Goal: Find specific page/section: Find specific page/section

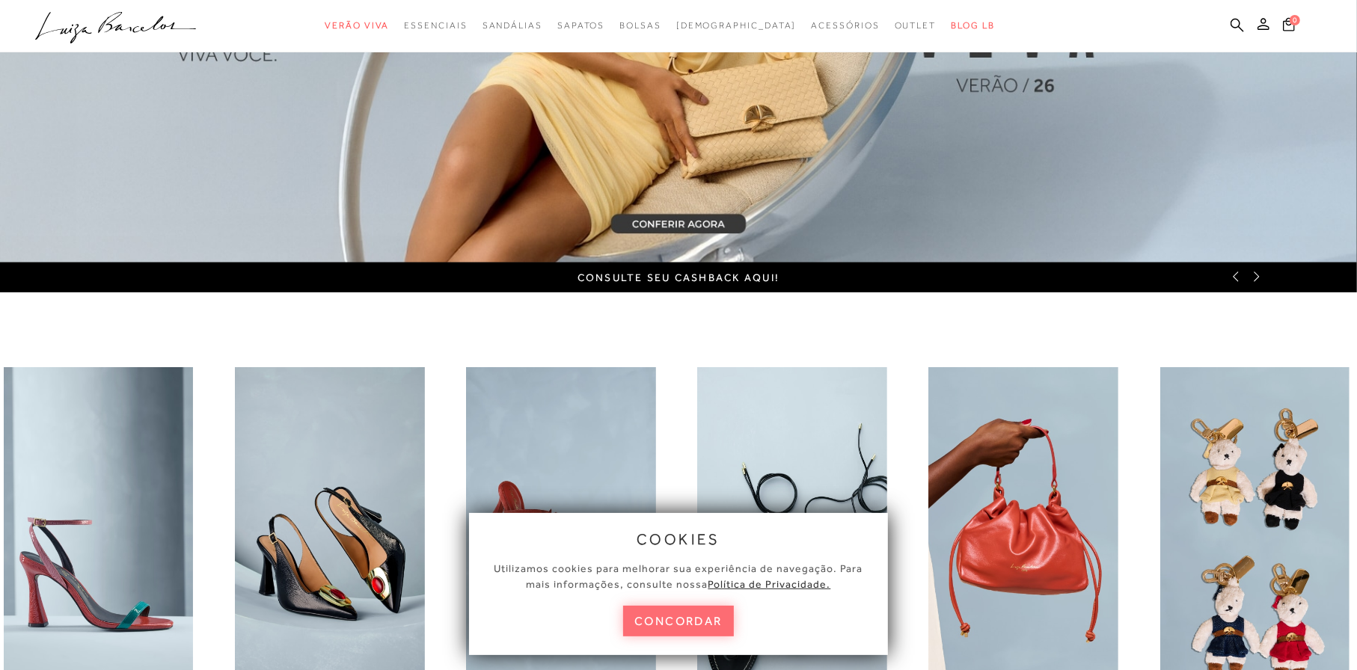
click at [680, 622] on button "concordar" at bounding box center [678, 621] width 111 height 31
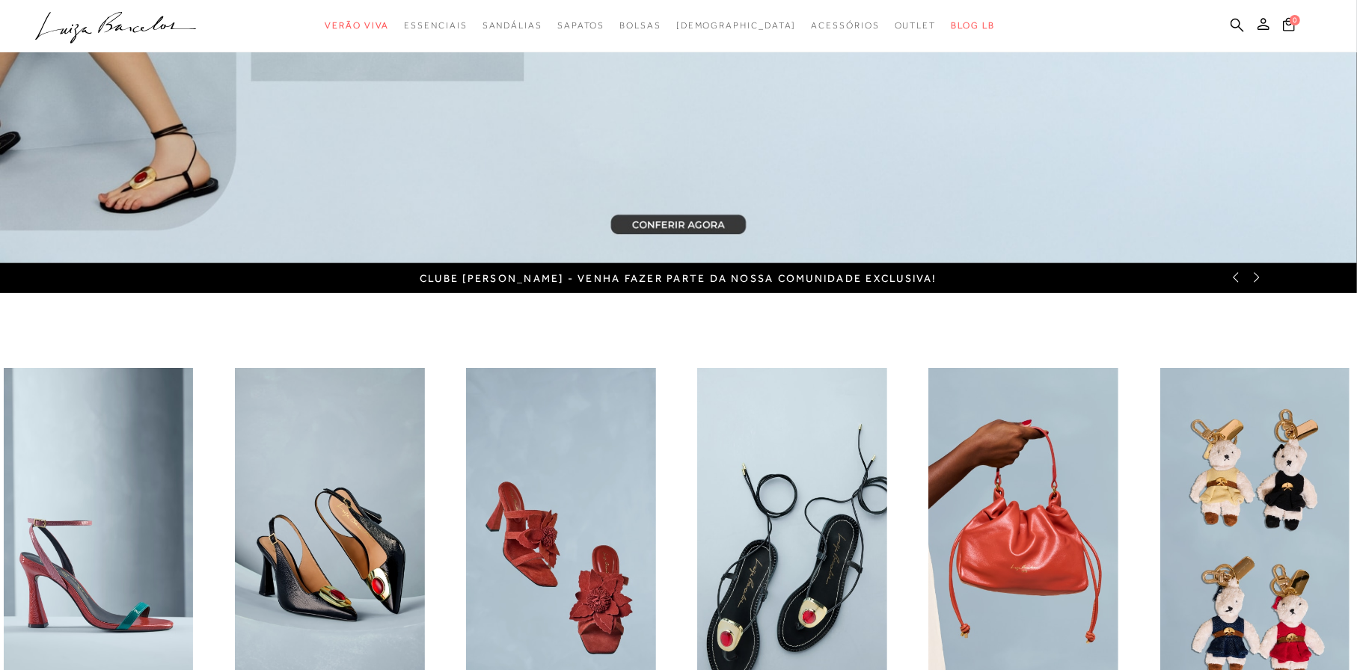
scroll to position [369, 0]
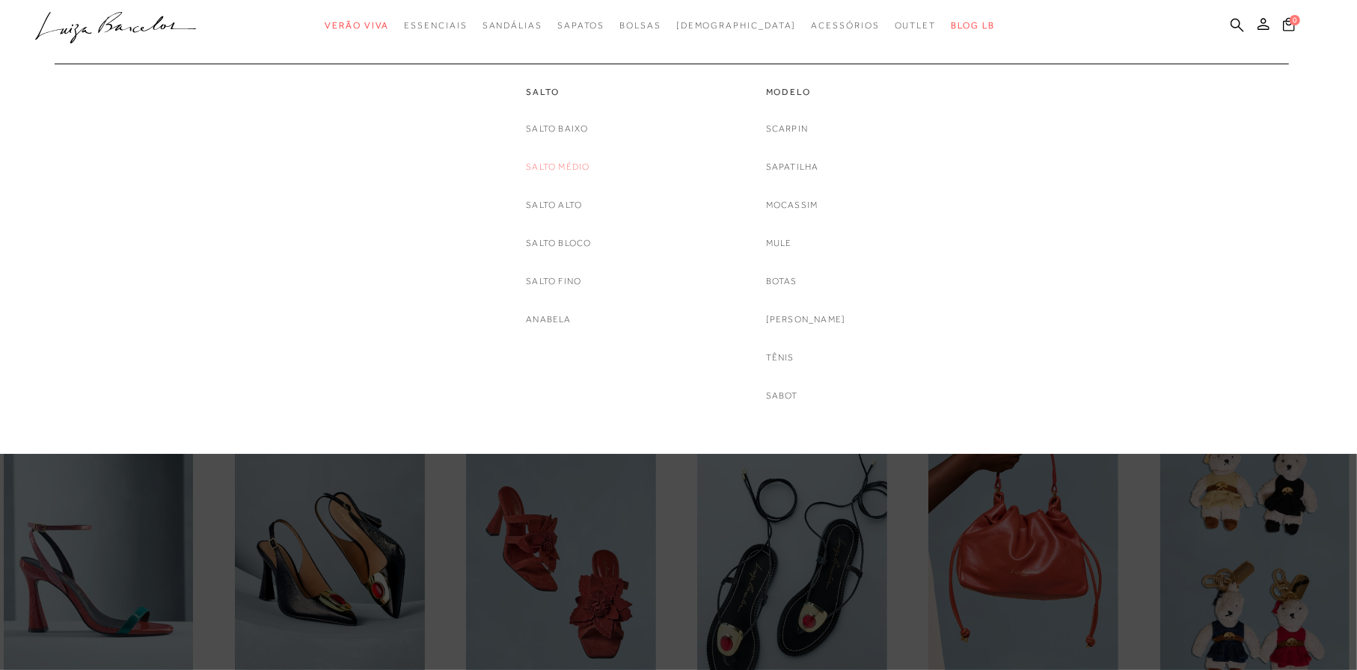
click at [565, 165] on link "Salto Médio" at bounding box center [558, 167] width 64 height 16
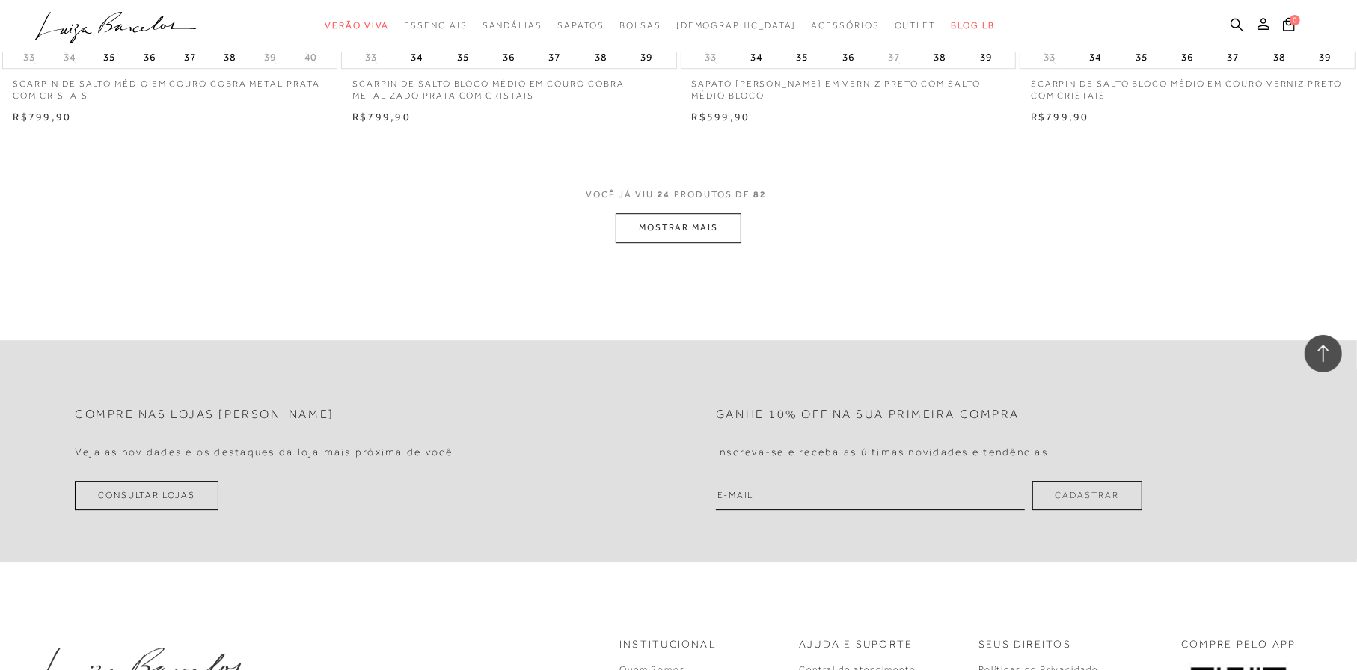
scroll to position [3814, 0]
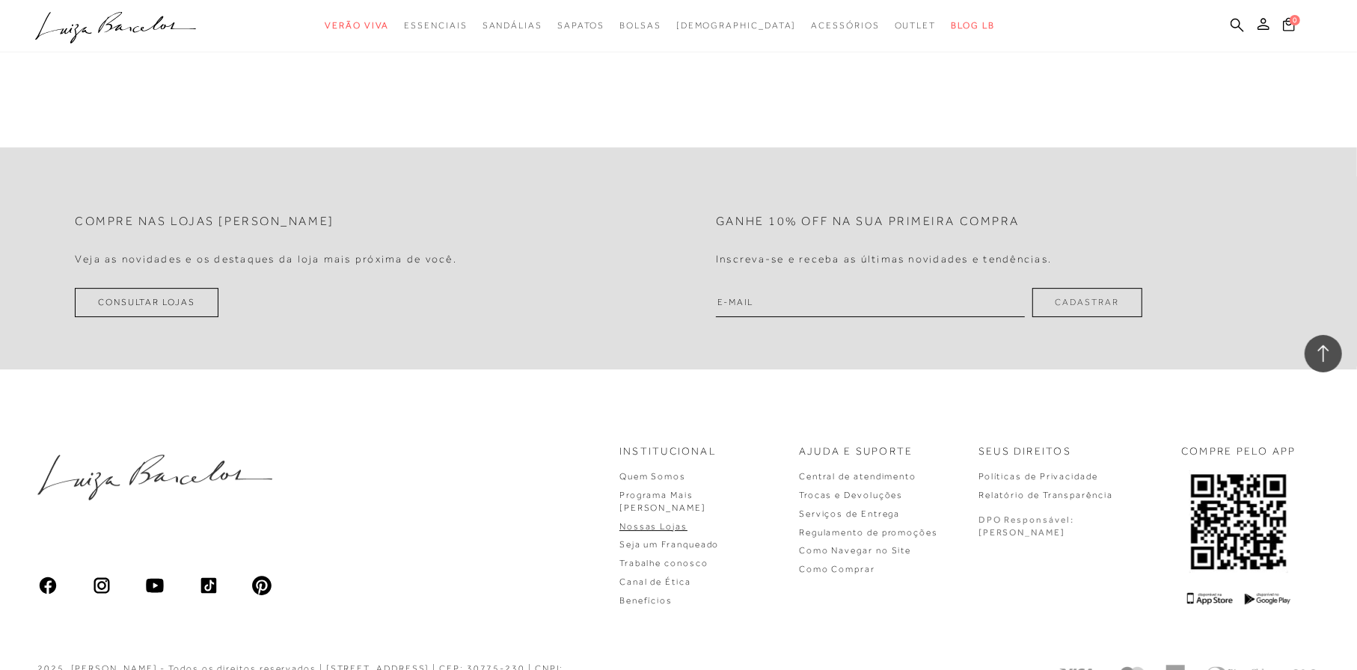
click at [687, 521] on link "Nossas Lojas" at bounding box center [653, 526] width 68 height 10
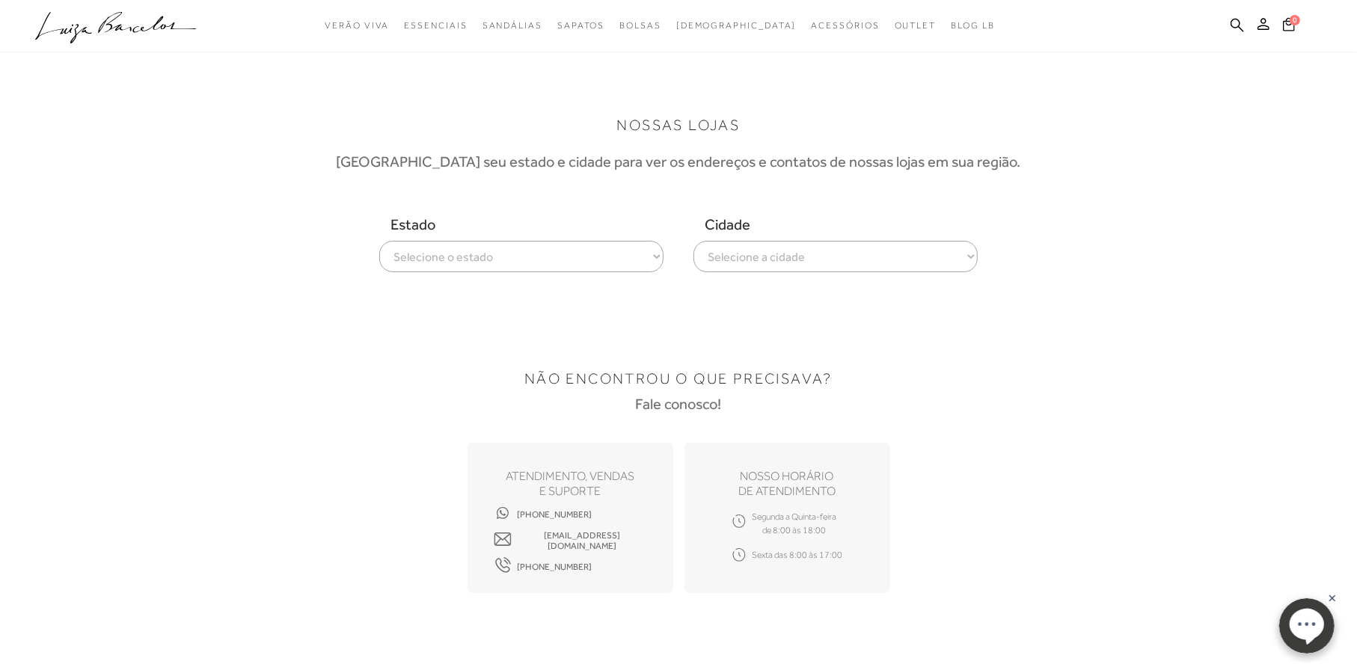
click at [517, 257] on select "Selecione o estado [GEOGRAPHIC_DATA] [GEOGRAPHIC_DATA] [GEOGRAPHIC_DATA] [GEOGR…" at bounding box center [521, 256] width 284 height 31
select select
click at [379, 241] on select "Selecione o estado [GEOGRAPHIC_DATA] [GEOGRAPHIC_DATA] [GEOGRAPHIC_DATA] [GEOGR…" at bounding box center [521, 256] width 284 height 31
click at [817, 260] on select "Selecione a cidade ver todas Americana Araraquara [PERSON_NAME][GEOGRAPHIC_DATA…" at bounding box center [835, 256] width 284 height 31
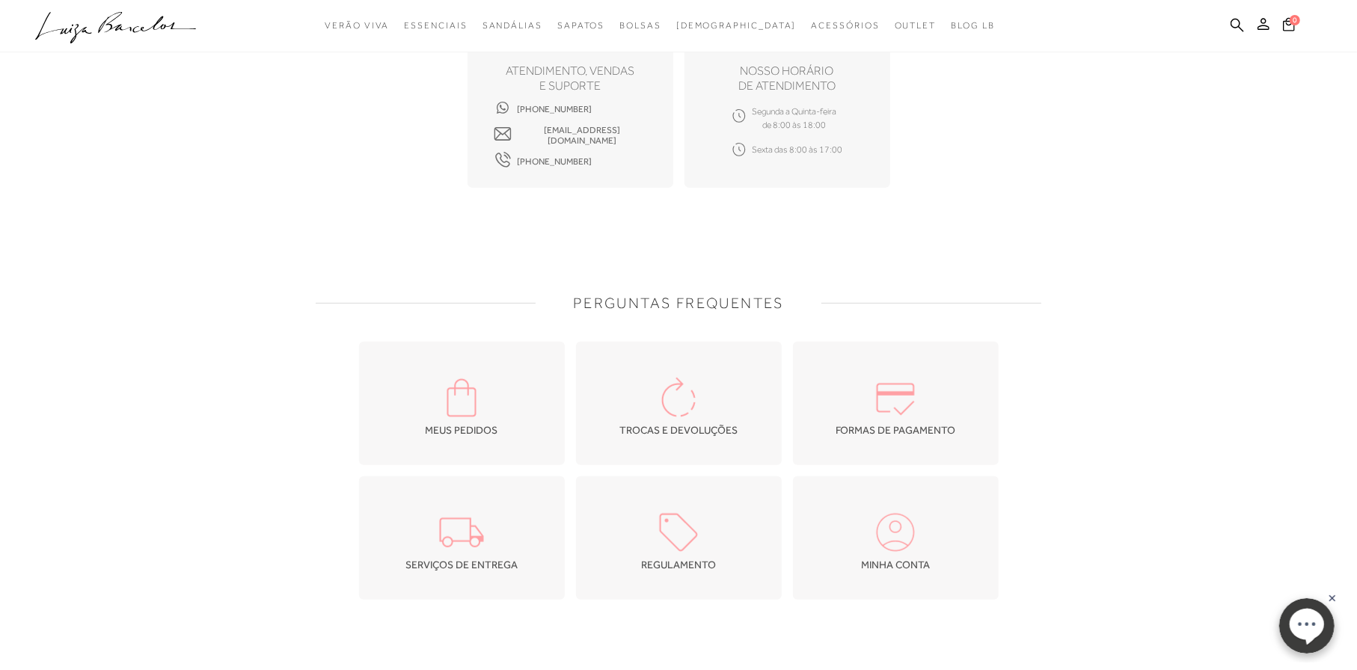
scroll to position [75, 0]
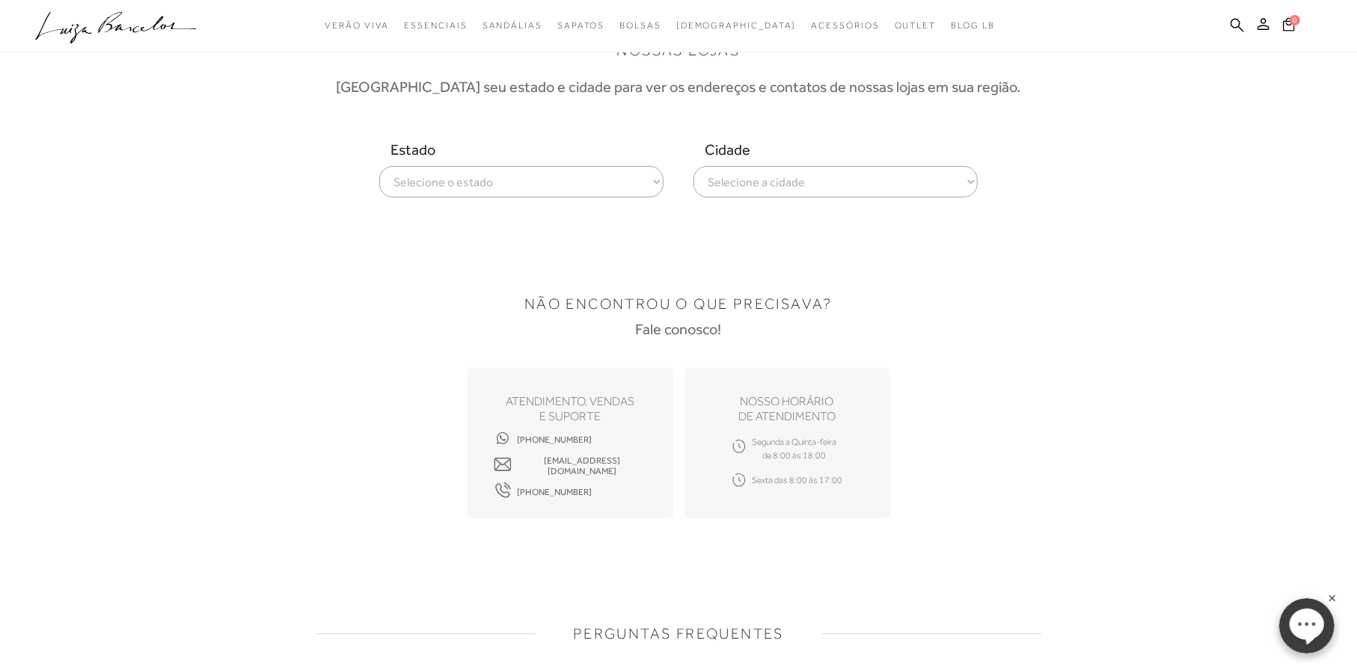
click at [813, 186] on select "Selecione a cidade ver todas Americana Araraquara [PERSON_NAME][GEOGRAPHIC_DATA…" at bounding box center [835, 181] width 284 height 31
select select "[GEOGRAPHIC_DATA]"
click at [693, 166] on select "Selecione a cidade ver todas Americana Araraquara [PERSON_NAME][GEOGRAPHIC_DATA…" at bounding box center [835, 181] width 284 height 31
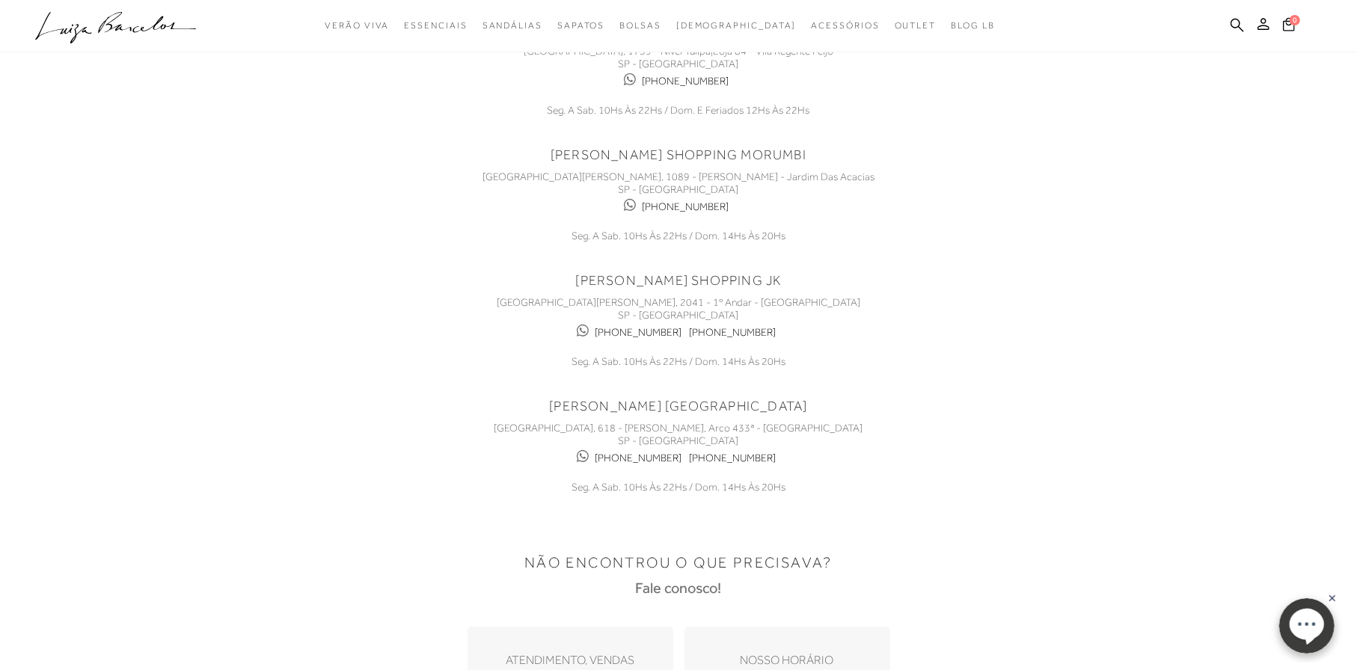
scroll to position [449, 0]
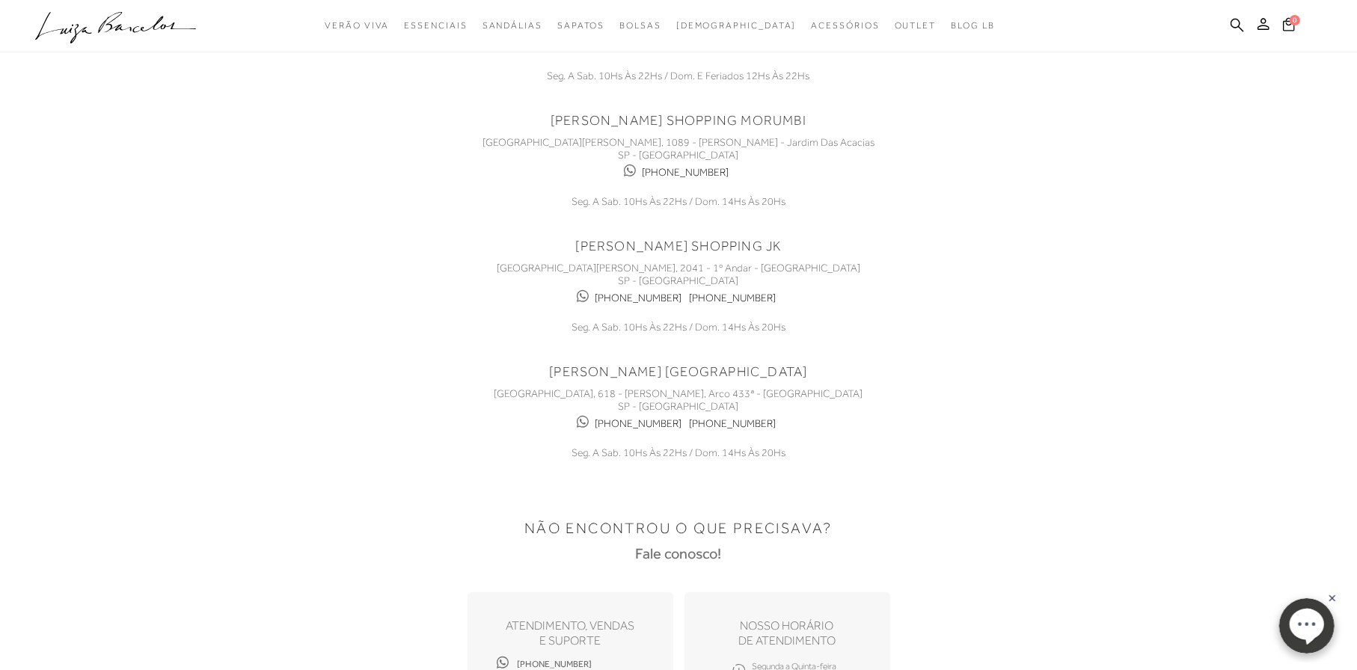
scroll to position [1552, 0]
